Goal: Task Accomplishment & Management: Use online tool/utility

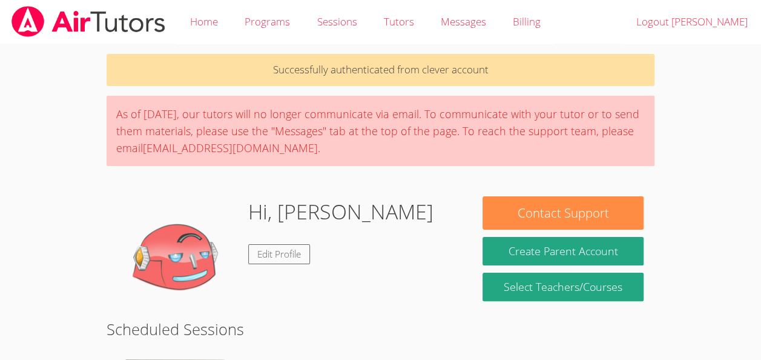
click at [429, 239] on div "Hi, [PERSON_NAME] Edit Profile" at bounding box center [288, 256] width 343 height 121
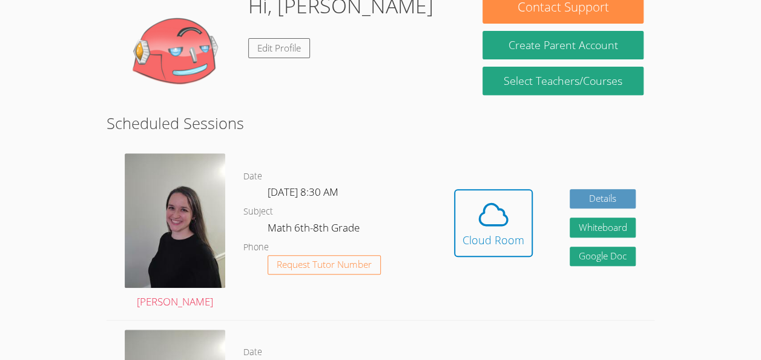
scroll to position [208, 0]
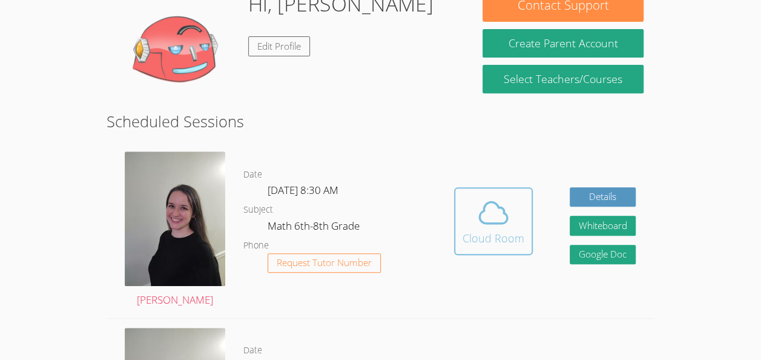
click at [477, 233] on div "Cloud Room" at bounding box center [494, 238] width 62 height 17
click at [504, 202] on icon at bounding box center [494, 213] width 34 height 34
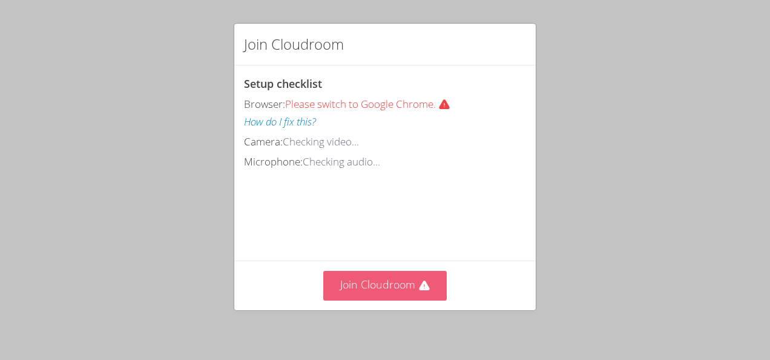
click at [418, 282] on icon at bounding box center [424, 286] width 12 height 12
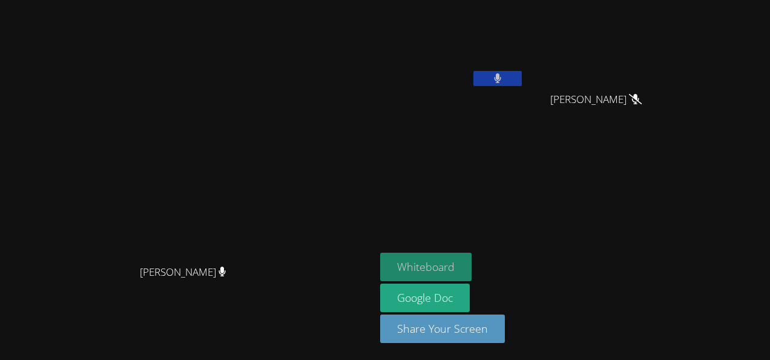
click at [472, 268] on button "Whiteboard" at bounding box center [425, 267] width 91 height 28
click at [522, 73] on button at bounding box center [498, 78] width 48 height 15
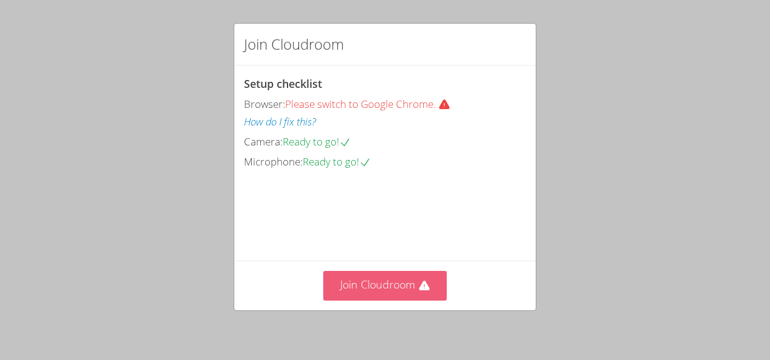
click at [387, 282] on button "Join Cloudroom" at bounding box center [385, 286] width 124 height 30
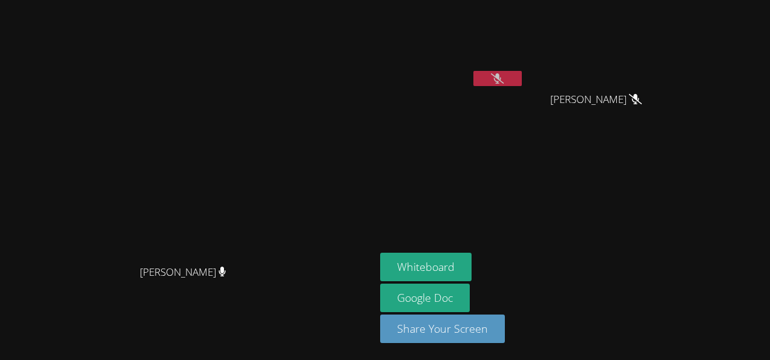
click at [522, 71] on button at bounding box center [498, 78] width 48 height 15
